Goal: Task Accomplishment & Management: Complete application form

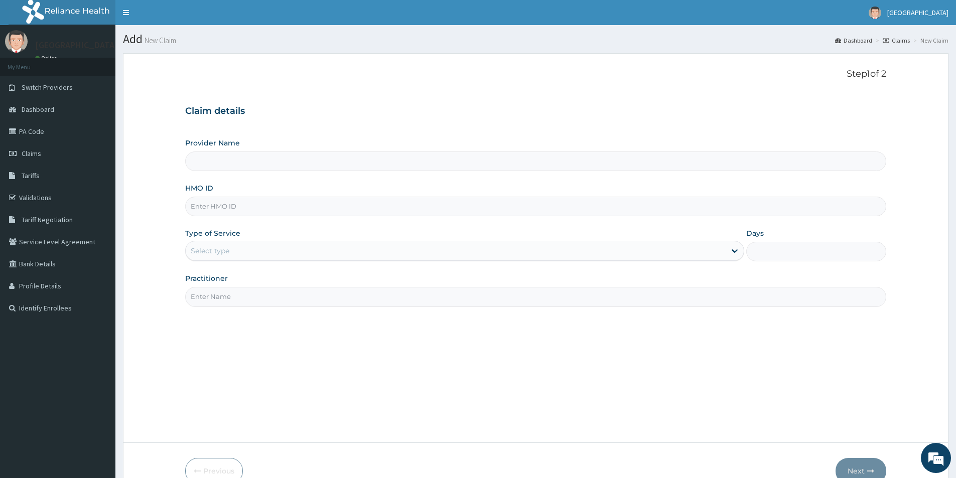
type input "[GEOGRAPHIC_DATA]"
click at [231, 210] on input "HMO ID" at bounding box center [535, 207] width 701 height 20
type input "CRH/10085/C"
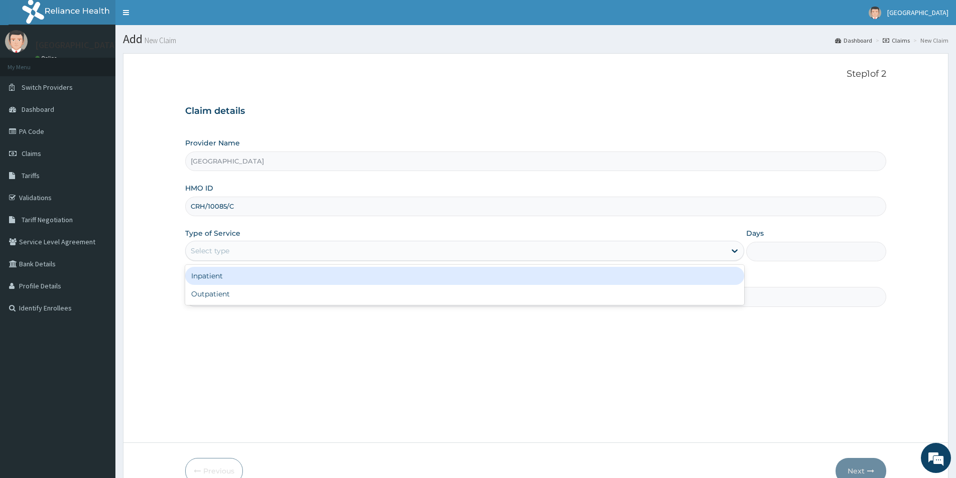
click at [209, 251] on div "Select type" at bounding box center [210, 251] width 39 height 10
click at [207, 274] on div "Inpatient" at bounding box center [464, 276] width 559 height 18
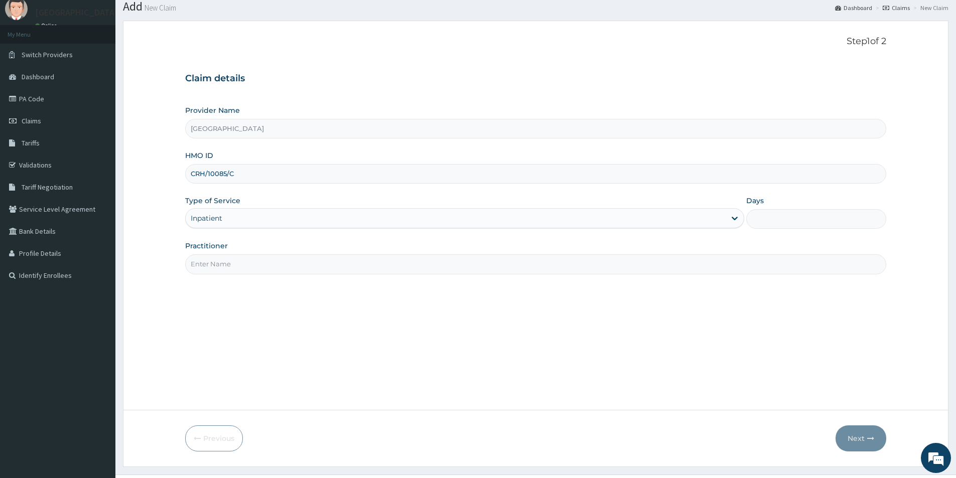
scroll to position [55, 0]
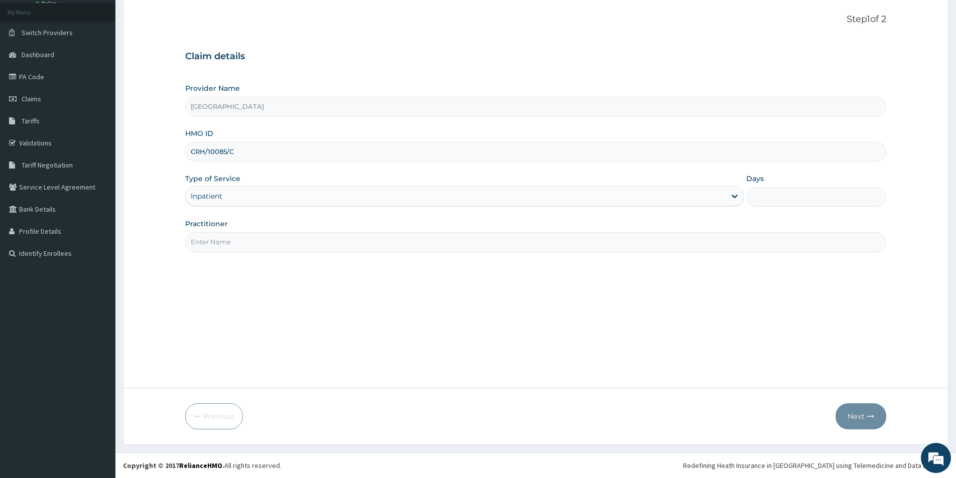
click at [207, 248] on input "Practitioner" at bounding box center [535, 242] width 701 height 20
type input "[PERSON_NAME]"
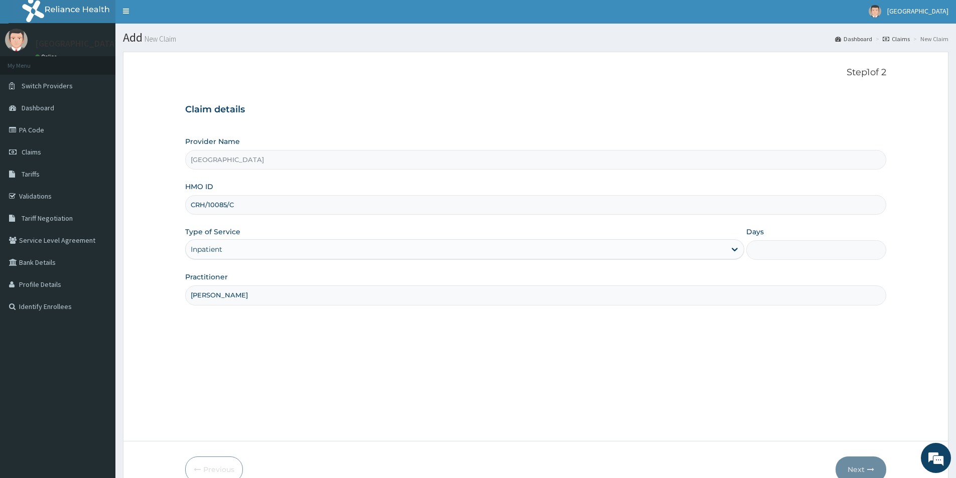
scroll to position [0, 0]
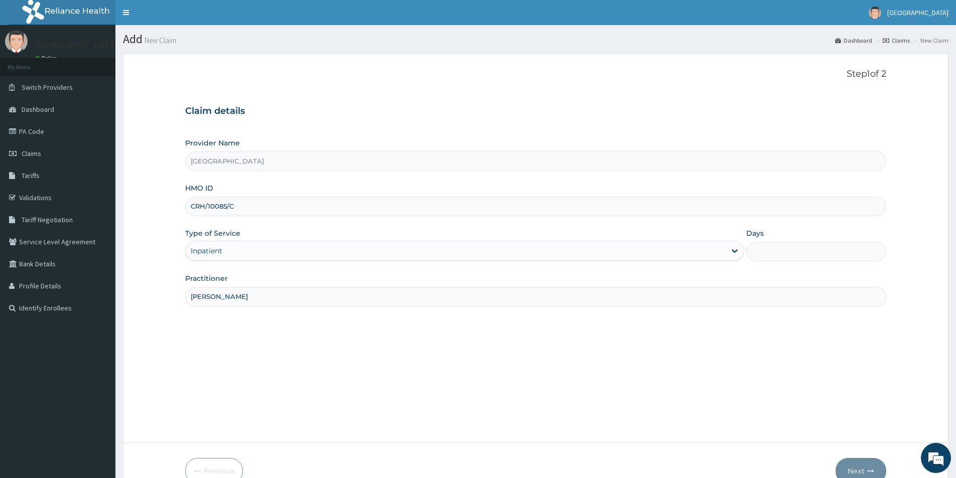
click at [200, 251] on div "Inpatient" at bounding box center [207, 251] width 32 height 10
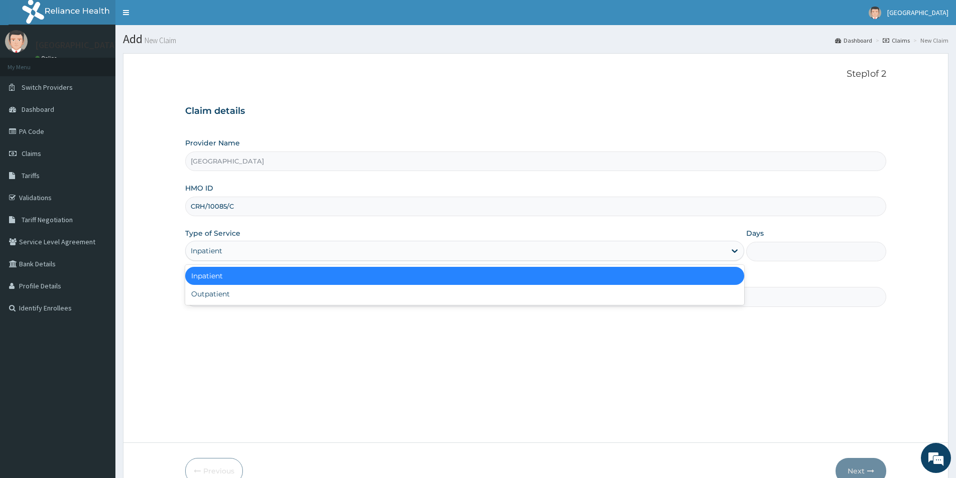
click at [202, 278] on div "Inpatient" at bounding box center [464, 276] width 559 height 18
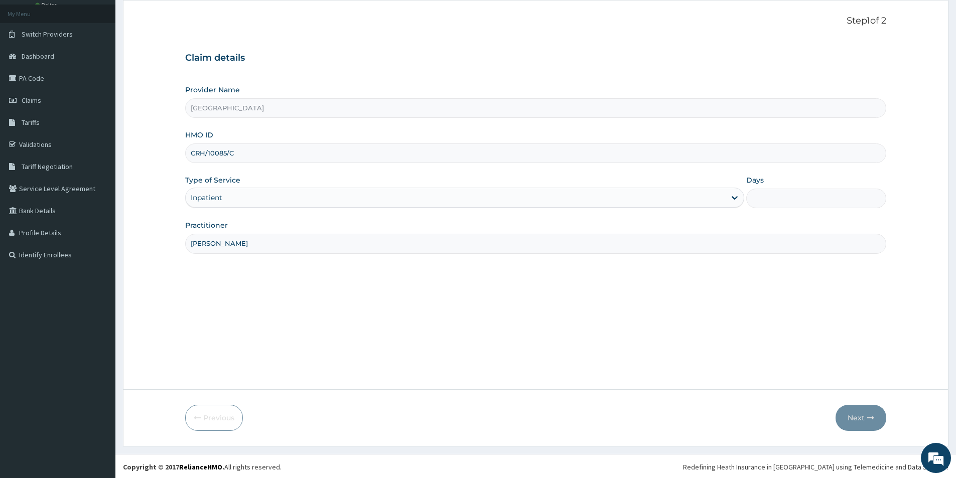
scroll to position [55, 0]
